Goal: Transaction & Acquisition: Purchase product/service

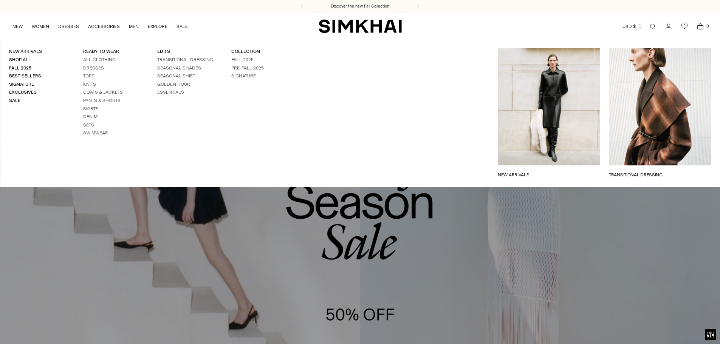
click at [87, 66] on link "Dresses" at bounding box center [93, 67] width 21 height 5
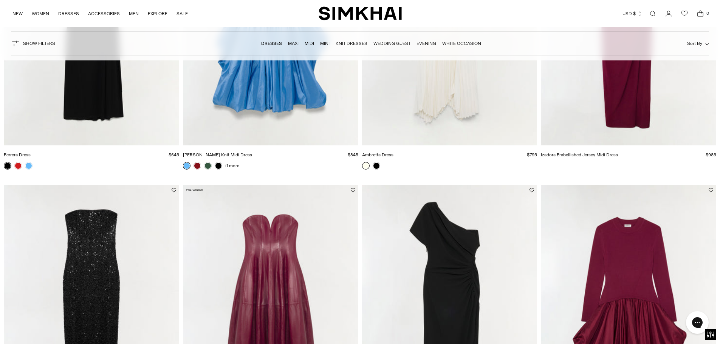
scroll to position [680, 0]
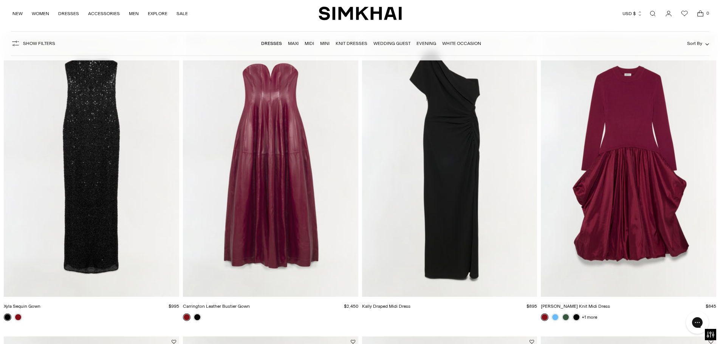
click at [0, 0] on img "Kally Draped Midi Dress" at bounding box center [0, 0] width 0 height 0
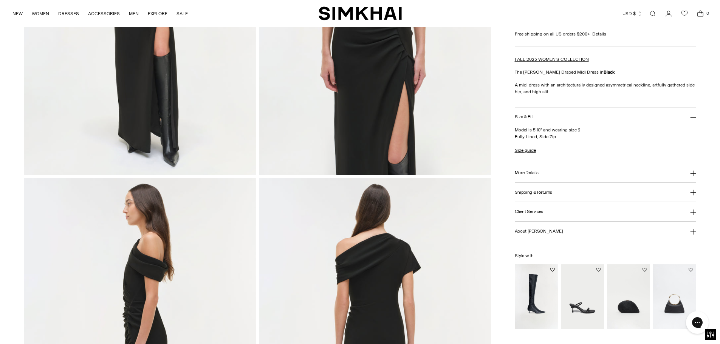
scroll to position [340, 0]
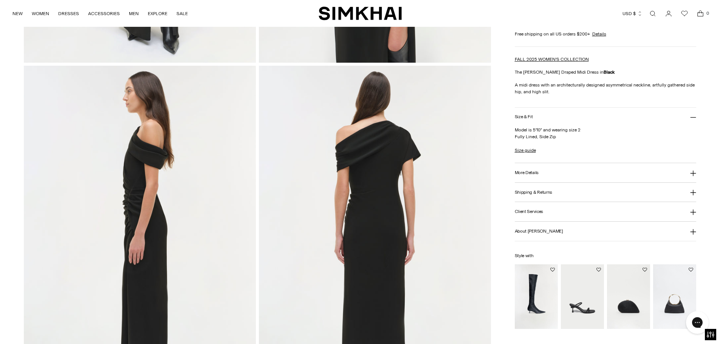
click at [141, 198] on img at bounding box center [140, 240] width 232 height 348
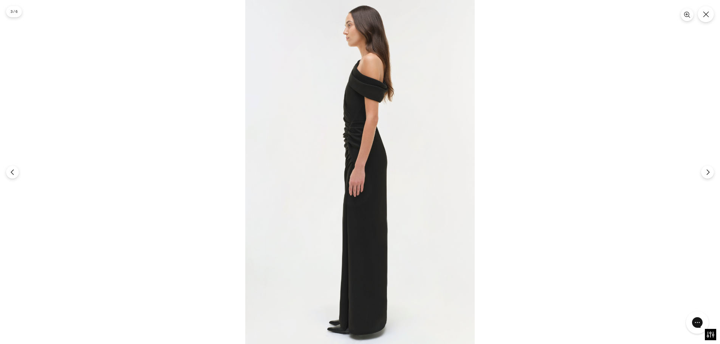
click at [358, 119] on img at bounding box center [359, 172] width 229 height 344
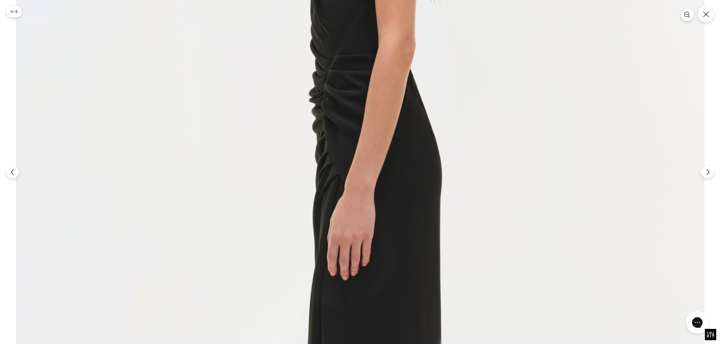
click at [360, 150] on img at bounding box center [360, 205] width 688 height 1033
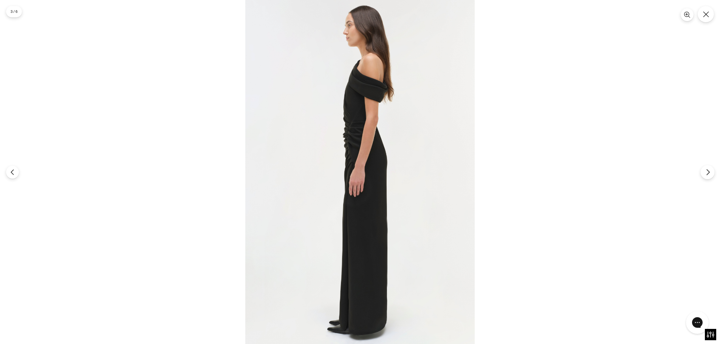
click at [708, 173] on icon "Next" at bounding box center [707, 172] width 7 height 7
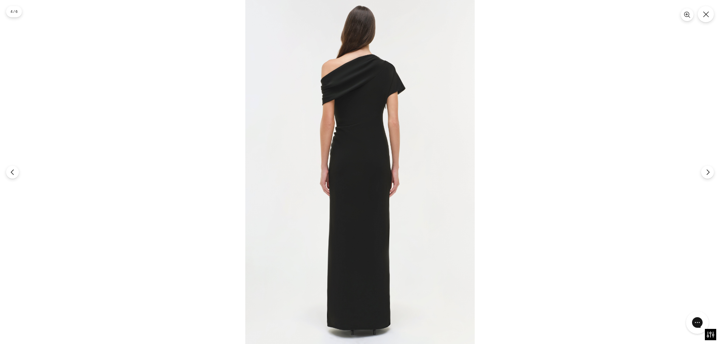
click at [368, 128] on img at bounding box center [359, 172] width 229 height 344
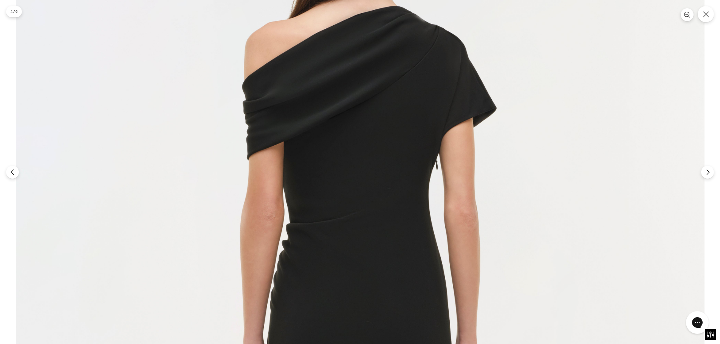
click at [709, 182] on div at bounding box center [360, 172] width 720 height 344
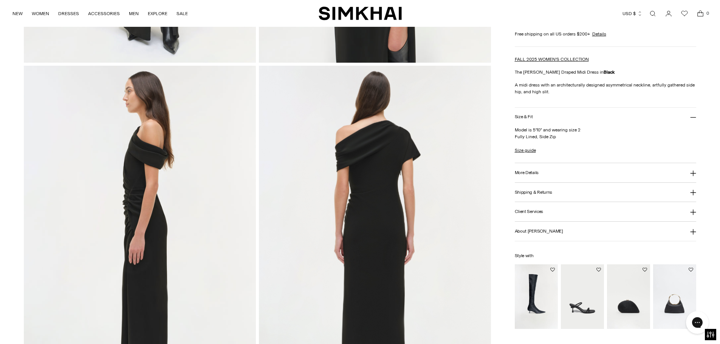
click at [709, 178] on section "4 / 6" at bounding box center [360, 172] width 720 height 344
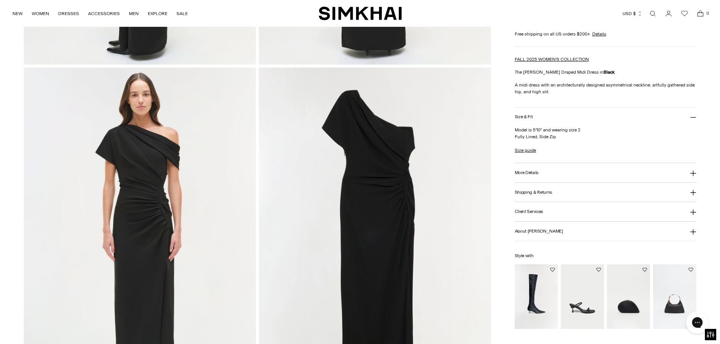
scroll to position [718, 0]
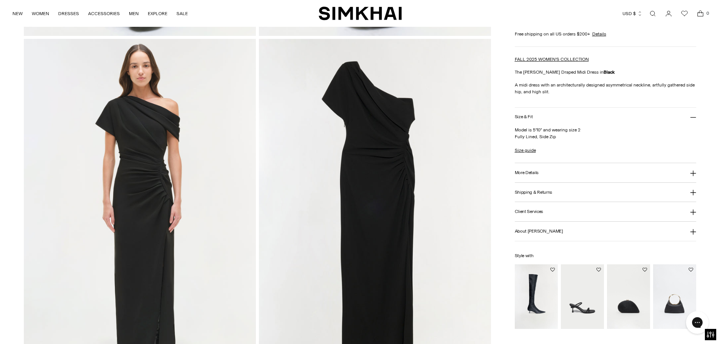
click at [394, 150] on img at bounding box center [375, 213] width 232 height 348
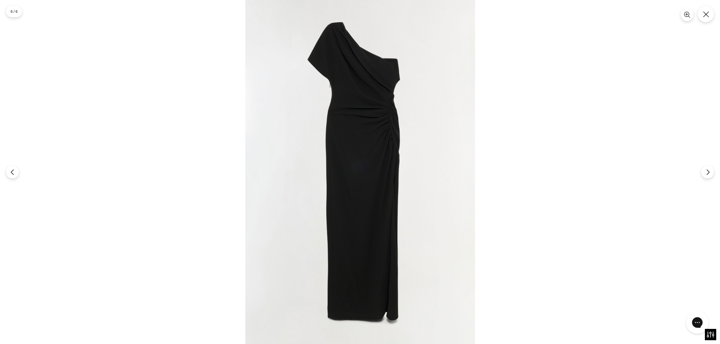
click at [388, 126] on img at bounding box center [360, 172] width 230 height 344
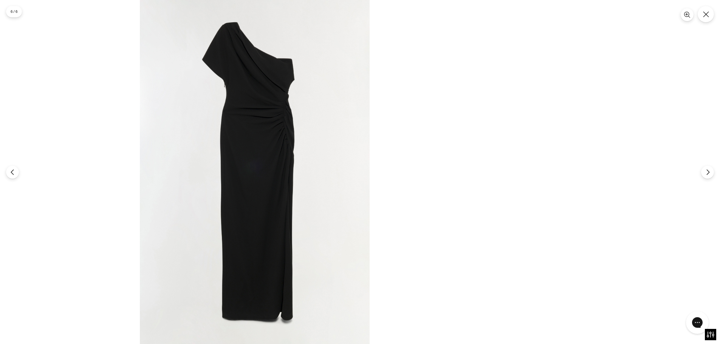
click at [140, 169] on img at bounding box center [255, 172] width 230 height 344
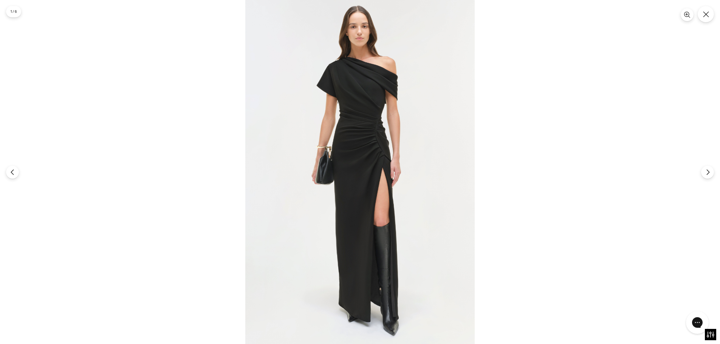
click at [387, 167] on img at bounding box center [359, 172] width 229 height 344
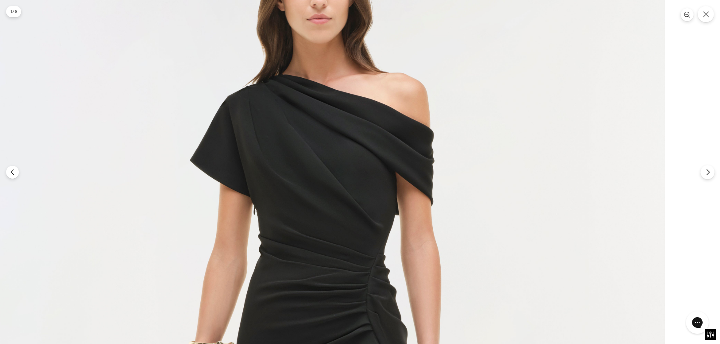
click at [357, 176] on section "1 / 6" at bounding box center [360, 172] width 720 height 344
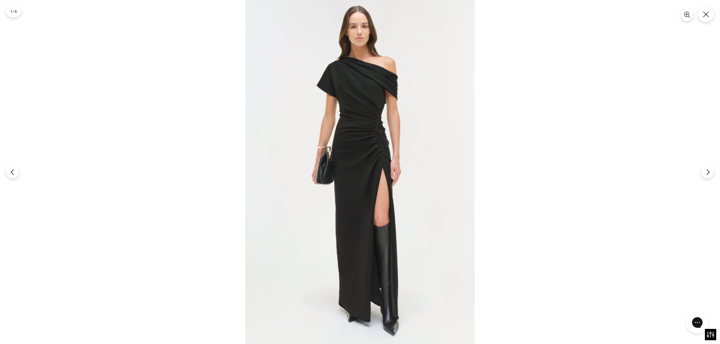
click at [305, 114] on img at bounding box center [359, 172] width 229 height 344
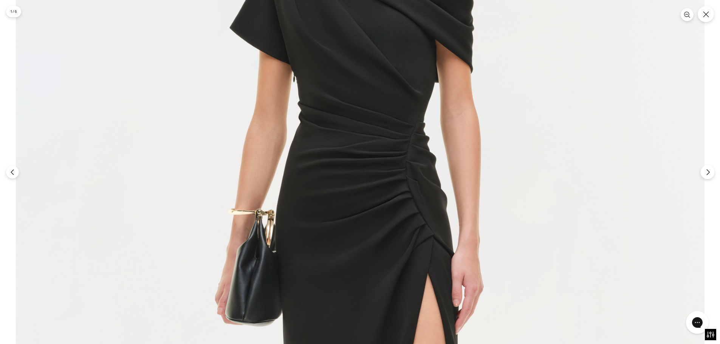
click at [703, 174] on button "Next" at bounding box center [707, 172] width 14 height 14
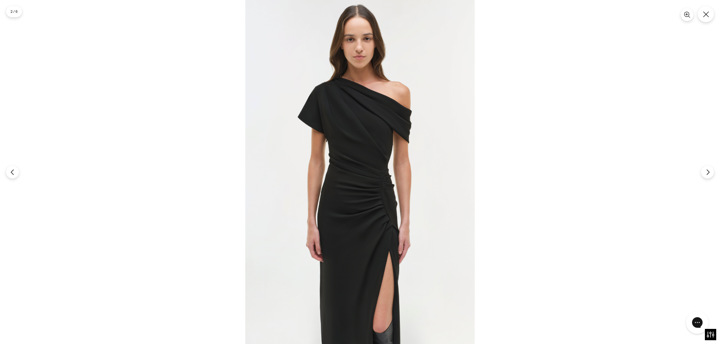
click at [323, 97] on img at bounding box center [359, 172] width 229 height 344
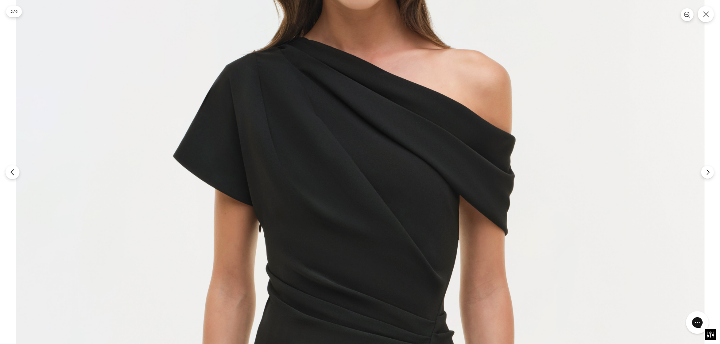
click at [14, 173] on icon "Previous" at bounding box center [12, 172] width 7 height 7
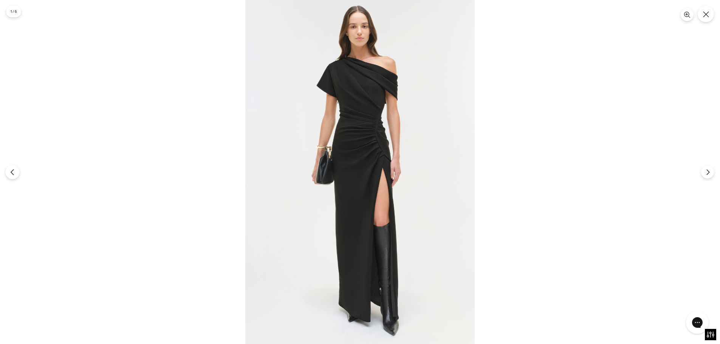
click at [14, 173] on icon "Previous" at bounding box center [12, 172] width 7 height 7
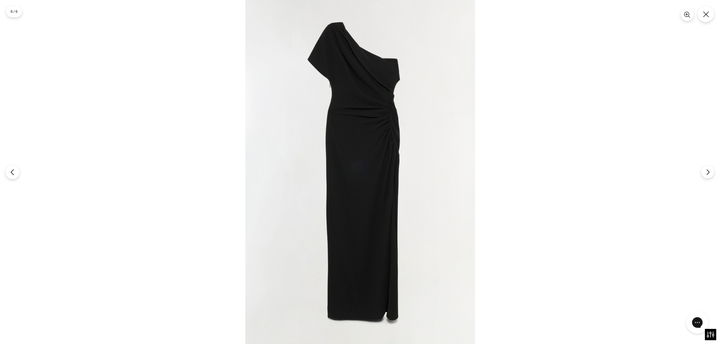
click at [14, 173] on icon "Previous" at bounding box center [12, 172] width 7 height 7
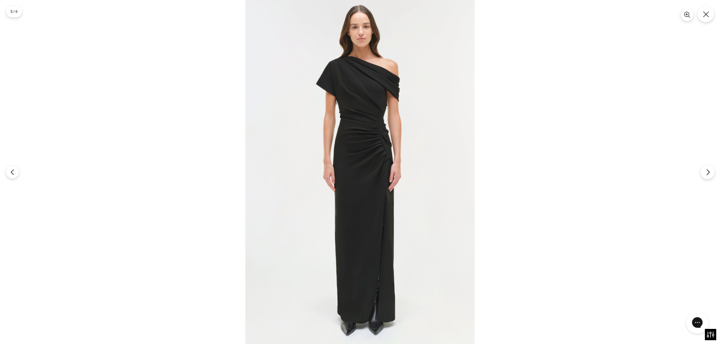
click at [702, 170] on button "Next" at bounding box center [707, 172] width 14 height 14
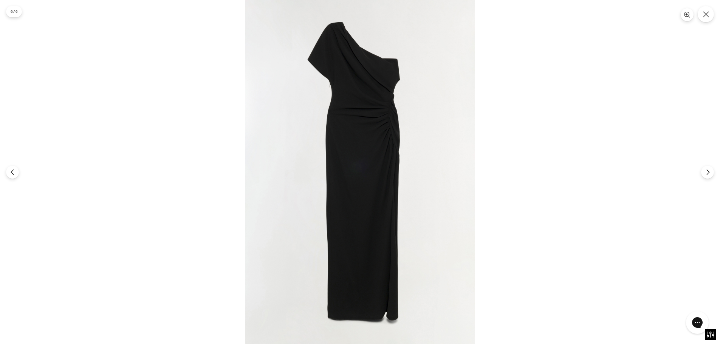
click at [320, 43] on img at bounding box center [360, 172] width 230 height 344
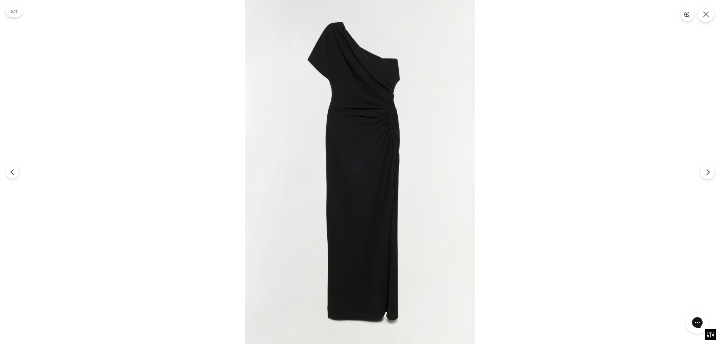
click at [706, 175] on icon "Next" at bounding box center [707, 172] width 7 height 7
